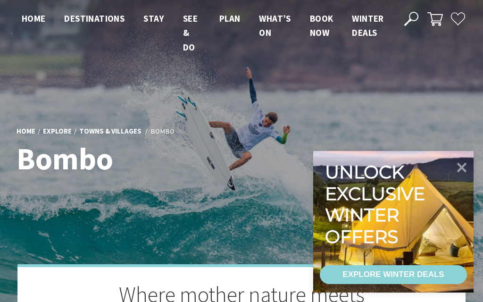
scroll to position [282, 481]
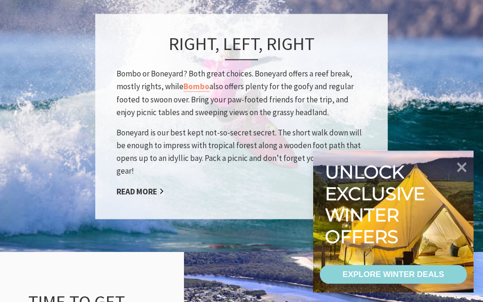
scroll to position [816, 0]
click at [144, 190] on link "Read More" at bounding box center [140, 191] width 48 height 11
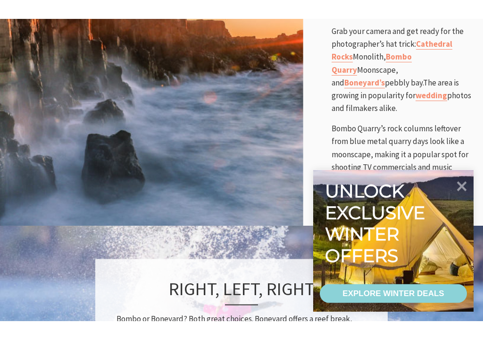
scroll to position [625, 0]
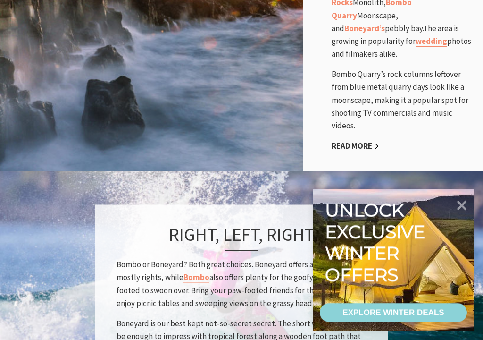
click at [363, 141] on link "Read More" at bounding box center [356, 146] width 48 height 11
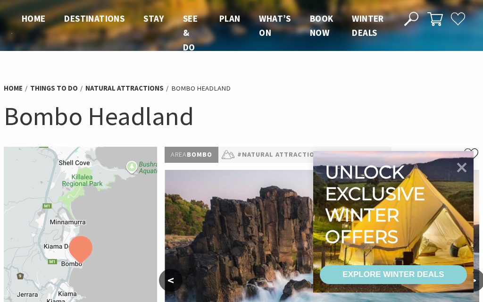
click at [465, 168] on icon at bounding box center [462, 168] width 20 height 20
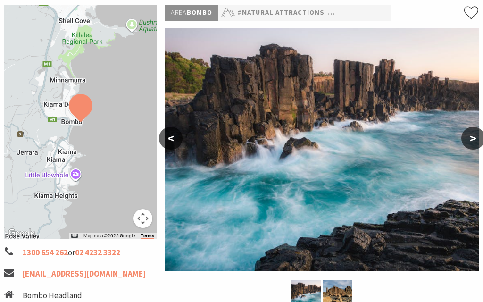
scroll to position [132, 0]
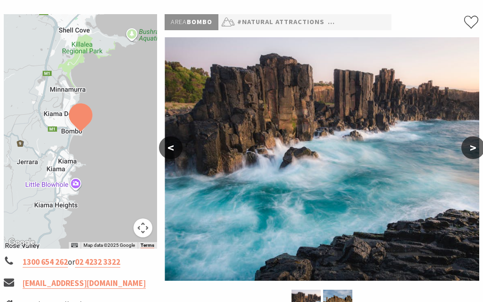
click at [477, 145] on button ">" at bounding box center [473, 148] width 24 height 23
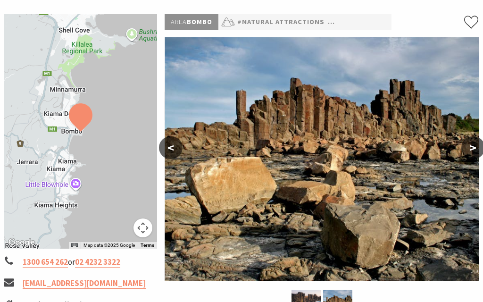
scroll to position [133, 0]
click at [476, 146] on button ">" at bounding box center [473, 147] width 24 height 23
click at [475, 149] on button ">" at bounding box center [473, 147] width 24 height 23
click at [170, 151] on button "<" at bounding box center [171, 147] width 24 height 23
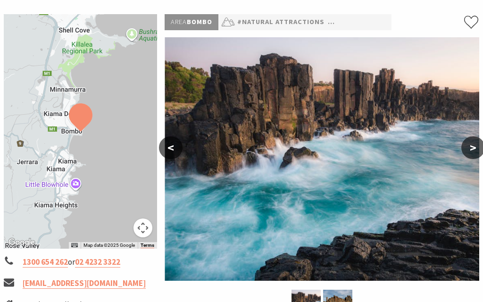
click at [170, 151] on button "<" at bounding box center [171, 147] width 24 height 23
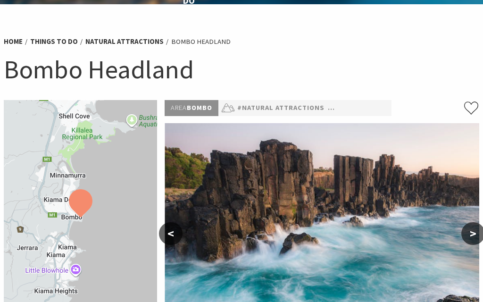
scroll to position [0, 0]
